Goal: Information Seeking & Learning: Learn about a topic

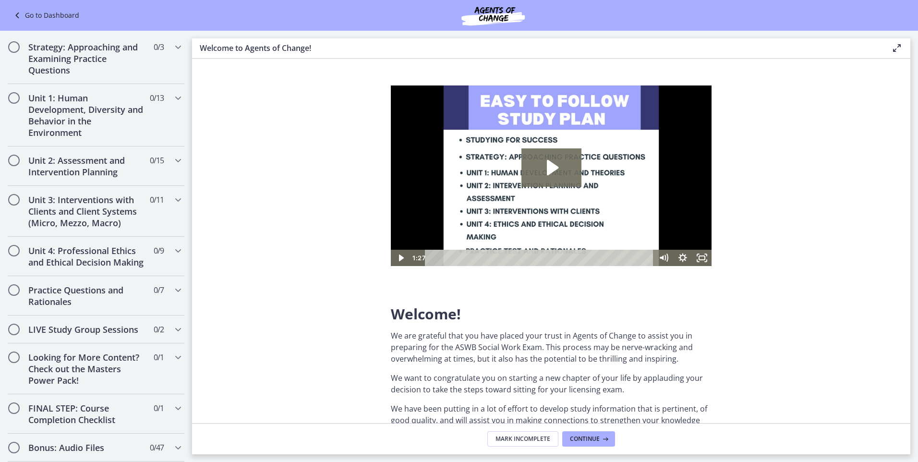
scroll to position [564, 0]
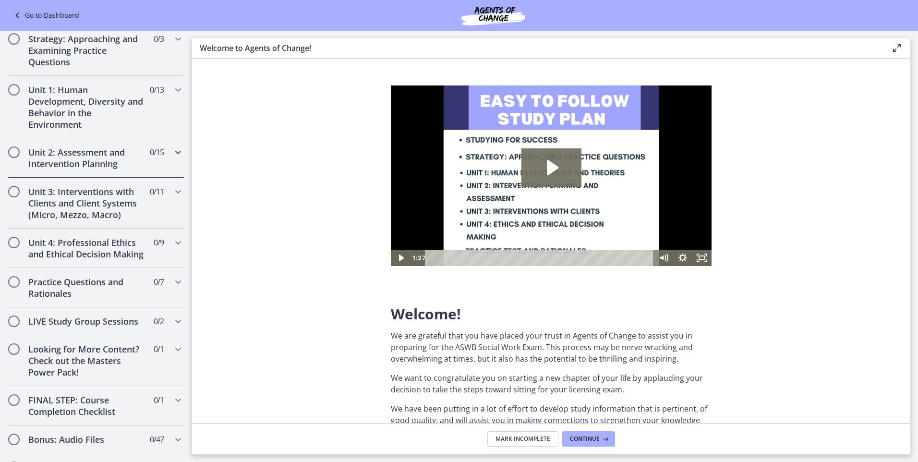
click at [70, 154] on h2 "Unit 2: Assessment and Intervention Planning" at bounding box center [86, 158] width 117 height 23
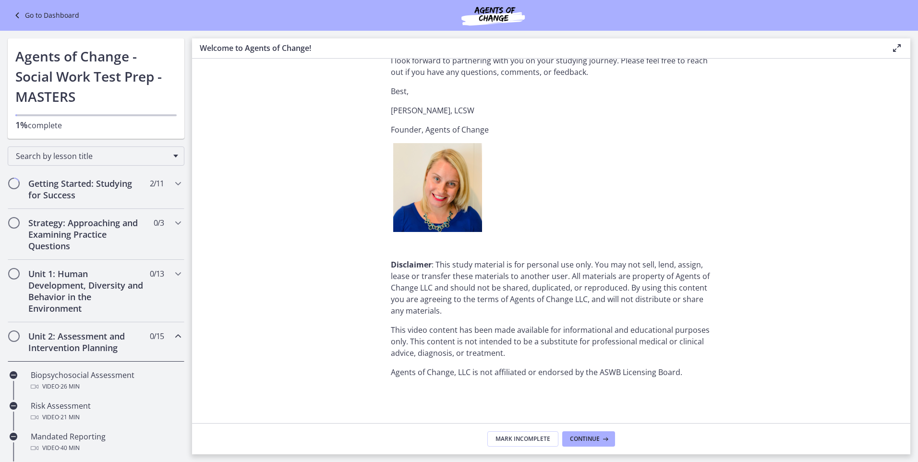
scroll to position [0, 0]
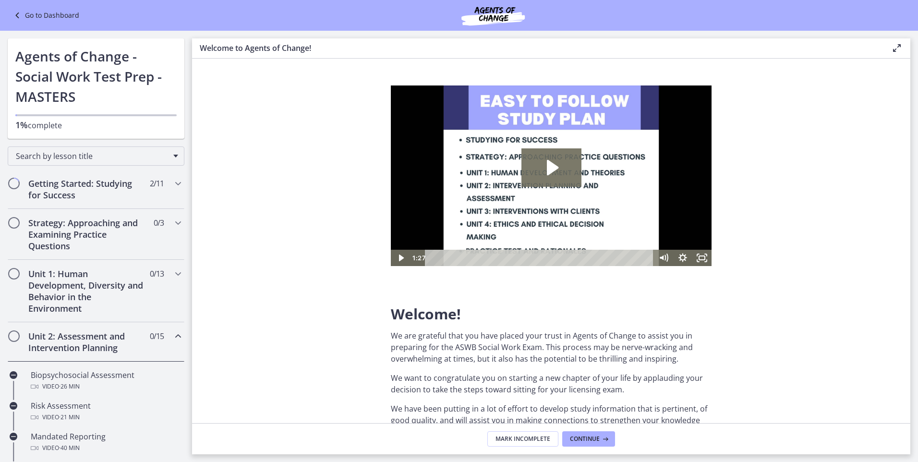
click at [62, 7] on div "Go to Dashboard" at bounding box center [459, 15] width 918 height 31
click at [62, 15] on link "Go to Dashboard" at bounding box center [46, 16] width 68 height 12
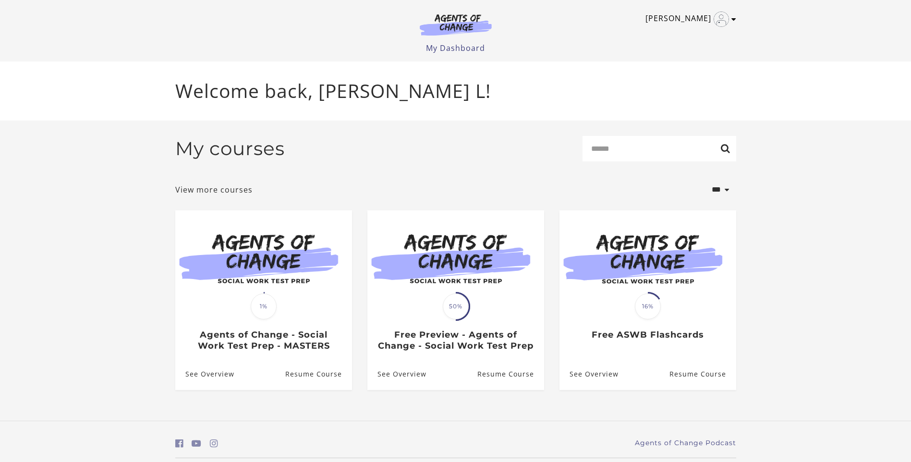
click at [727, 17] on img "Toggle menu" at bounding box center [721, 19] width 15 height 15
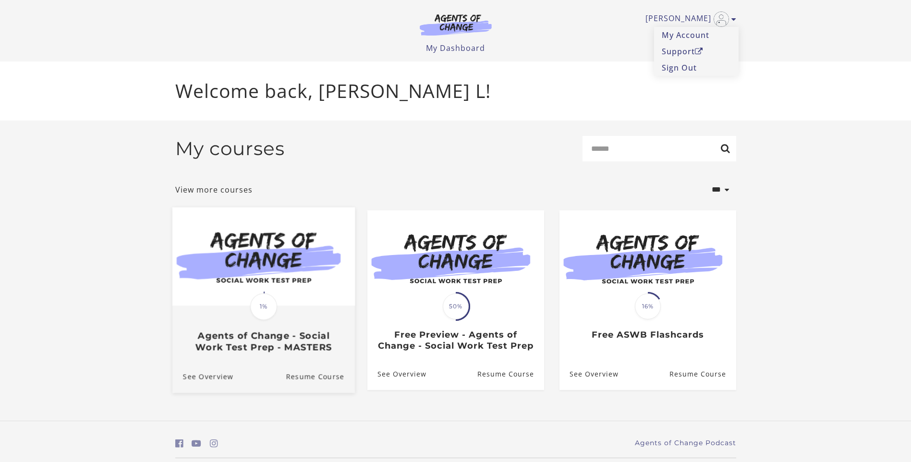
click at [262, 305] on span "1%" at bounding box center [263, 306] width 27 height 27
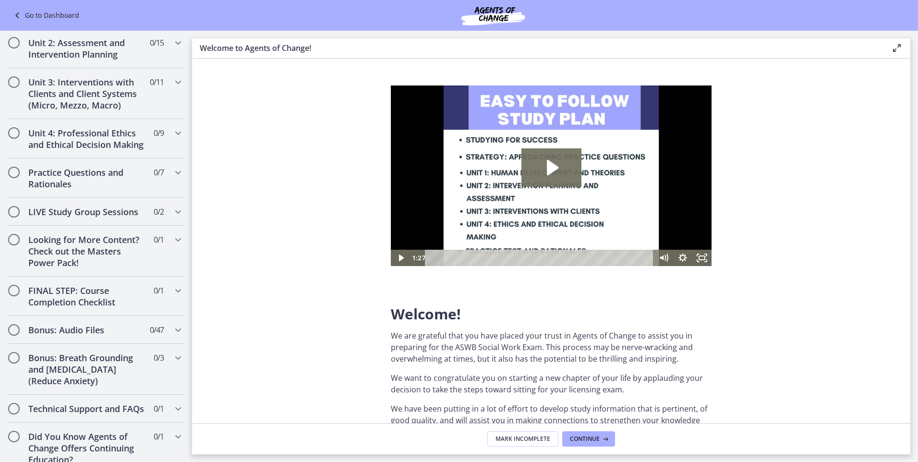
scroll to position [682, 0]
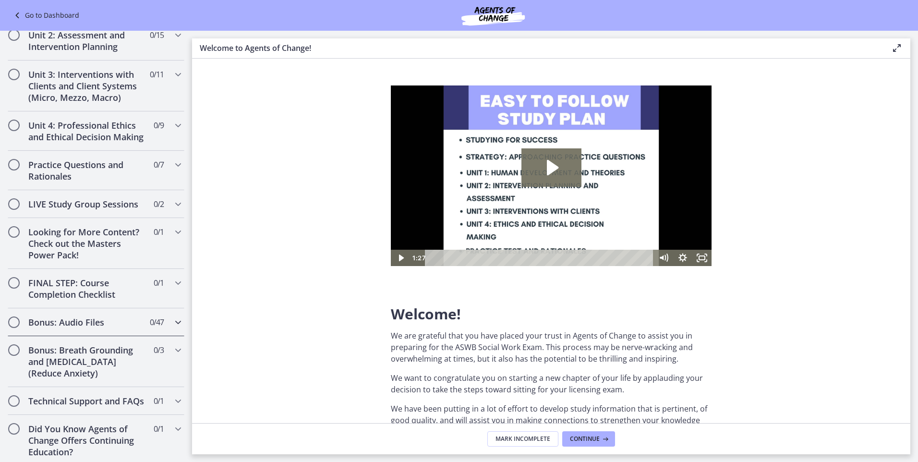
click at [58, 328] on h2 "Bonus: Audio Files" at bounding box center [86, 323] width 117 height 12
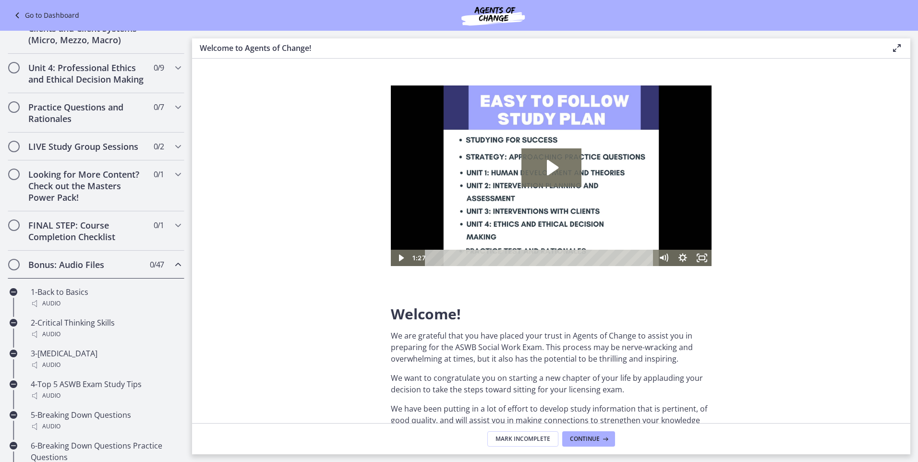
scroll to position [301, 0]
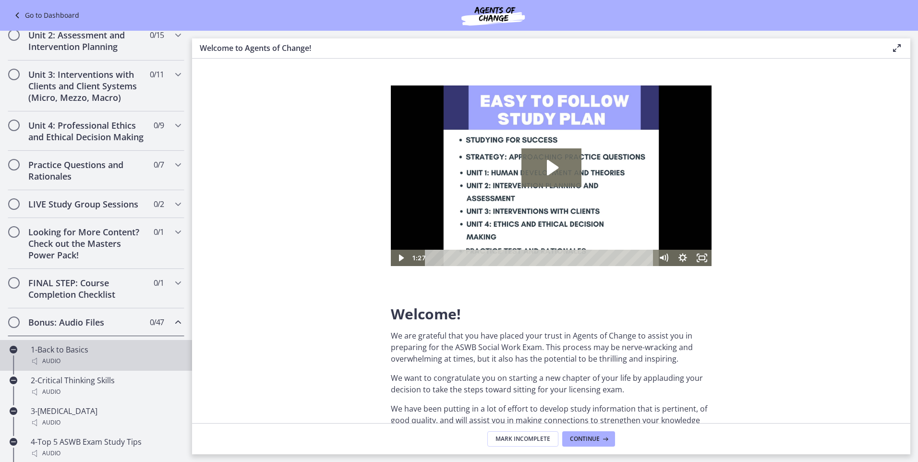
click at [60, 367] on div "Audio" at bounding box center [106, 361] width 150 height 12
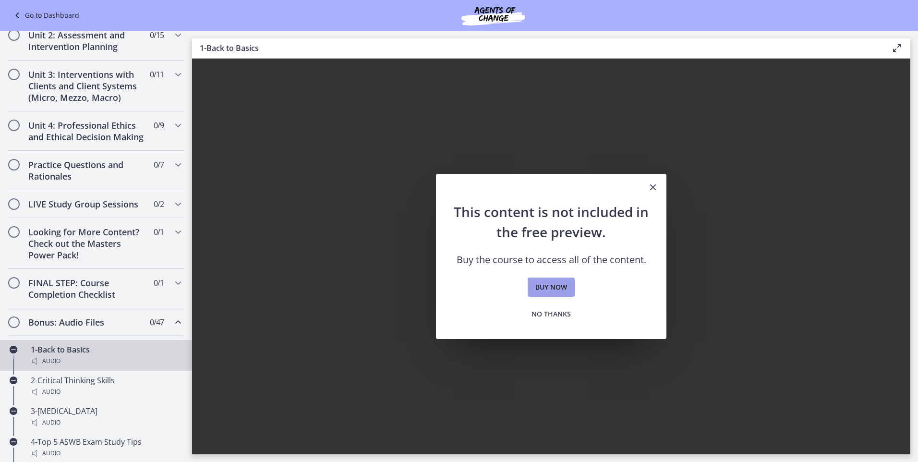
click at [550, 288] on span "Buy now" at bounding box center [552, 287] width 32 height 12
